Goal: Task Accomplishment & Management: Complete application form

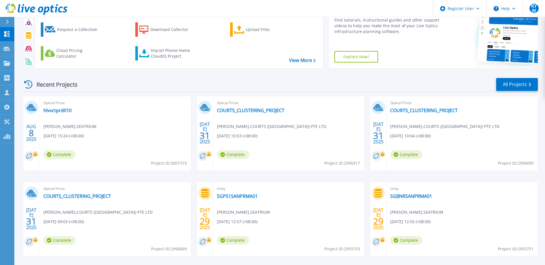
scroll to position [53, 0]
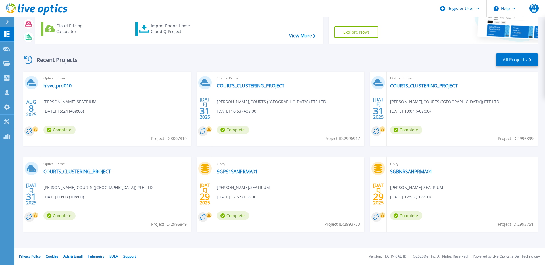
click at [7, 20] on icon at bounding box center [7, 22] width 3 height 5
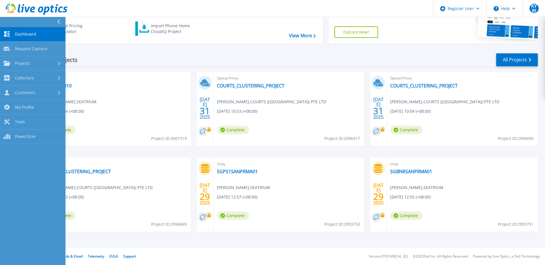
click at [36, 64] on div "Projects" at bounding box center [32, 63] width 59 height 5
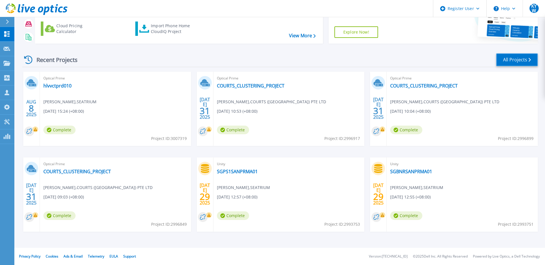
click at [505, 62] on link "All Projects" at bounding box center [517, 59] width 42 height 13
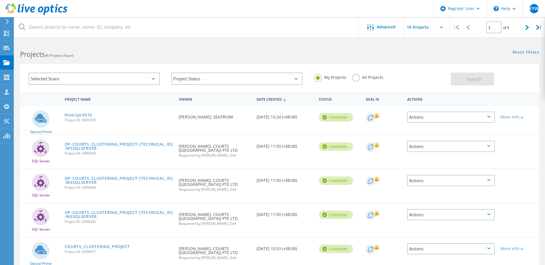
click at [109, 80] on div "Selected Scans" at bounding box center [94, 79] width 131 height 12
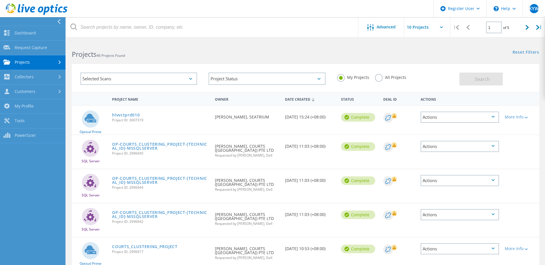
click at [174, 47] on div "Projects 46 Projects Found" at bounding box center [185, 49] width 239 height 15
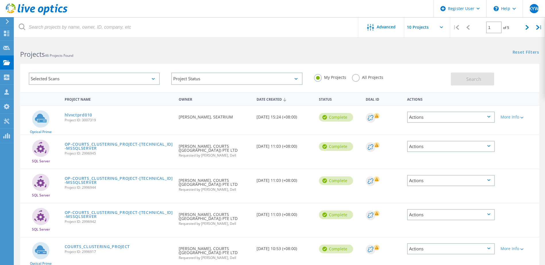
click at [529, 25] on div at bounding box center [527, 27] width 12 height 20
type input "2"
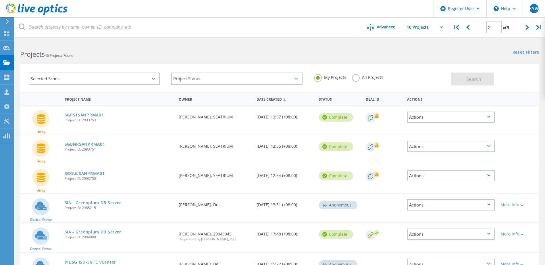
click at [4, 22] on div at bounding box center [6, 21] width 9 height 5
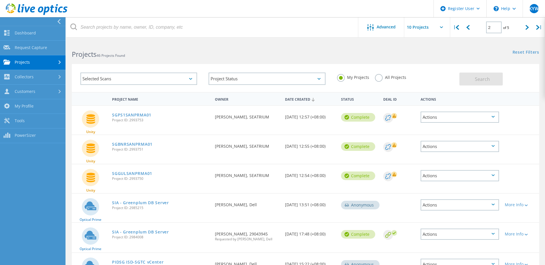
click at [459, 9] on div "Register User" at bounding box center [460, 8] width 53 height 17
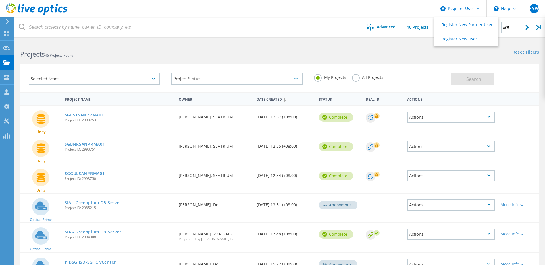
click at [455, 41] on link "Register New User" at bounding box center [466, 39] width 64 height 14
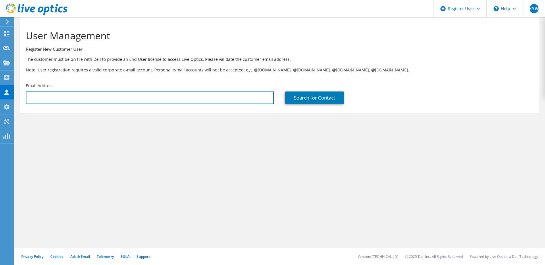
click at [138, 98] on input "text" at bounding box center [150, 98] width 248 height 13
paste input "CEM_TechArch@singaporeair.com.sg y"
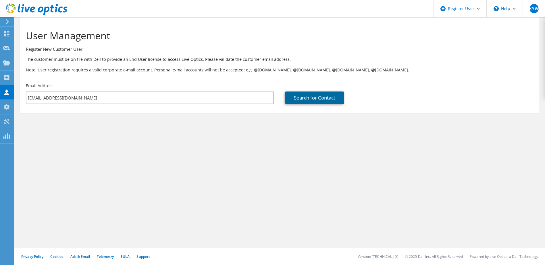
click at [308, 93] on link "Search for Contact" at bounding box center [314, 98] width 59 height 13
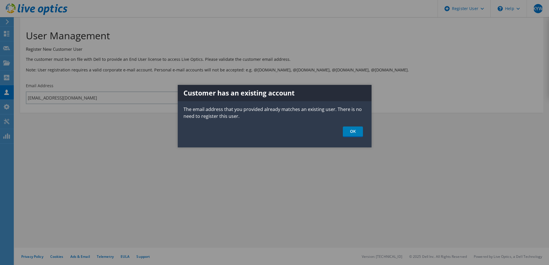
click at [363, 133] on ul "OK" at bounding box center [275, 132] width 194 height 11
click at [354, 135] on link "OK" at bounding box center [353, 132] width 20 height 11
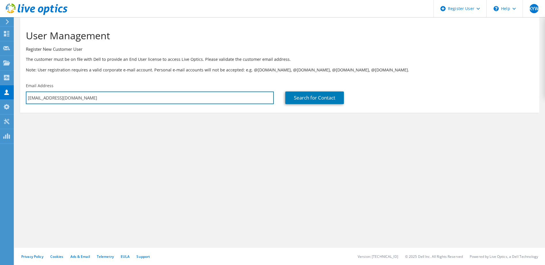
click at [128, 99] on input "CEM_TechArch@singaporeair.com.sg" at bounding box center [150, 98] width 248 height 13
drag, startPoint x: 128, startPoint y: 99, endPoint x: 10, endPoint y: 96, distance: 118.0
click at [3, 100] on div "KYW Dell User Keat Yeong Wong Keat.Yeong.W@dell.com Dell My Profile Log Out \n …" at bounding box center [272, 132] width 545 height 265
paste input "MICHAEL PASCUAL (Accenture) <michael_pascual@singaporeair.com.sg>"
drag, startPoint x: 92, startPoint y: 99, endPoint x: 10, endPoint y: 98, distance: 82.1
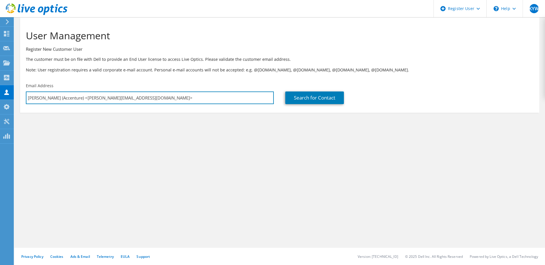
click at [10, 98] on div "KYW Dell User Keat Yeong Wong Keat.Yeong.W@dell.com Dell My Profile Log Out \n …" at bounding box center [272, 132] width 545 height 265
click at [135, 100] on input "michael_pascual@singaporeair.com.sg>" at bounding box center [150, 98] width 248 height 13
type input "michael_pascual@singaporeair.com.sg"
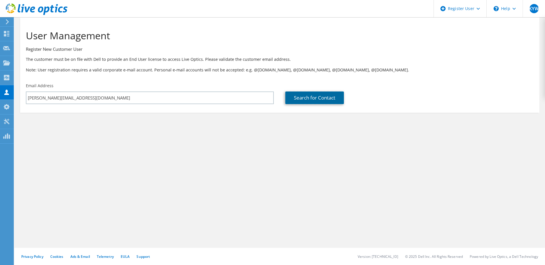
click at [319, 100] on link "Search for Contact" at bounding box center [314, 98] width 59 height 13
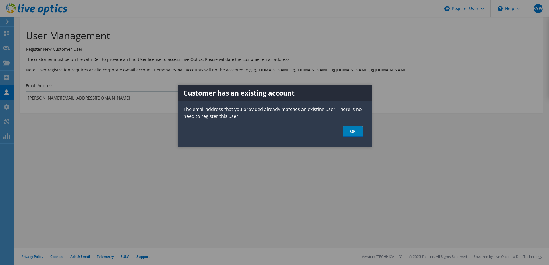
click at [350, 133] on link "OK" at bounding box center [353, 132] width 20 height 11
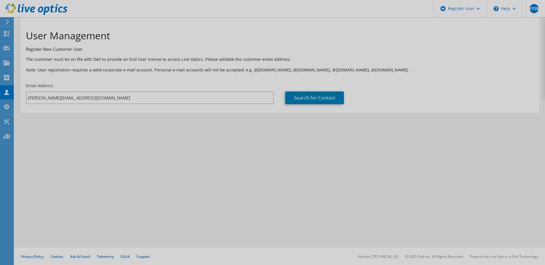
click at [282, 166] on div at bounding box center [272, 132] width 545 height 265
